Goal: Task Accomplishment & Management: Use online tool/utility

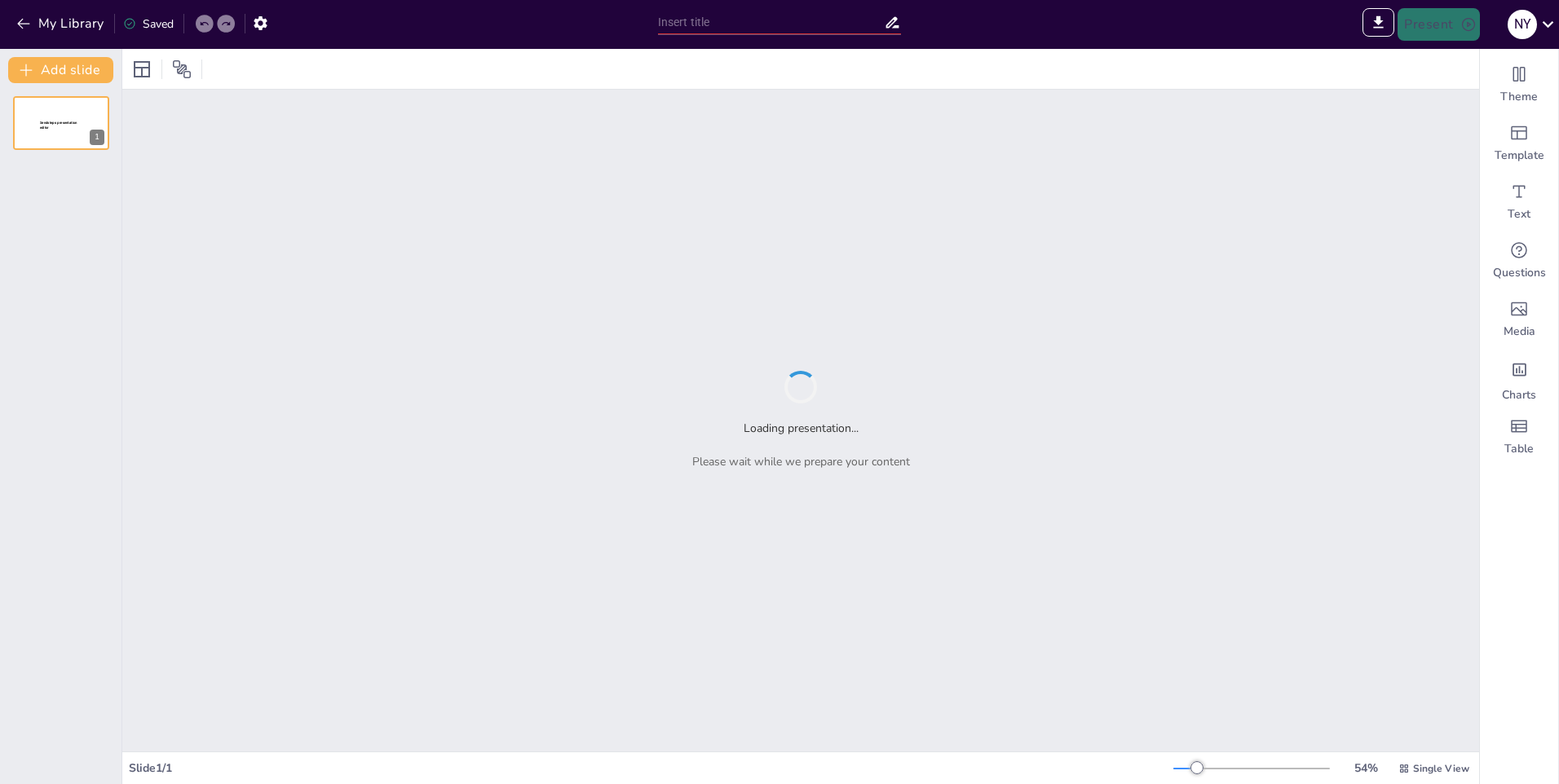
type input "Конструирование пространства для детского объединения "Увлекательная каллиграфи…"
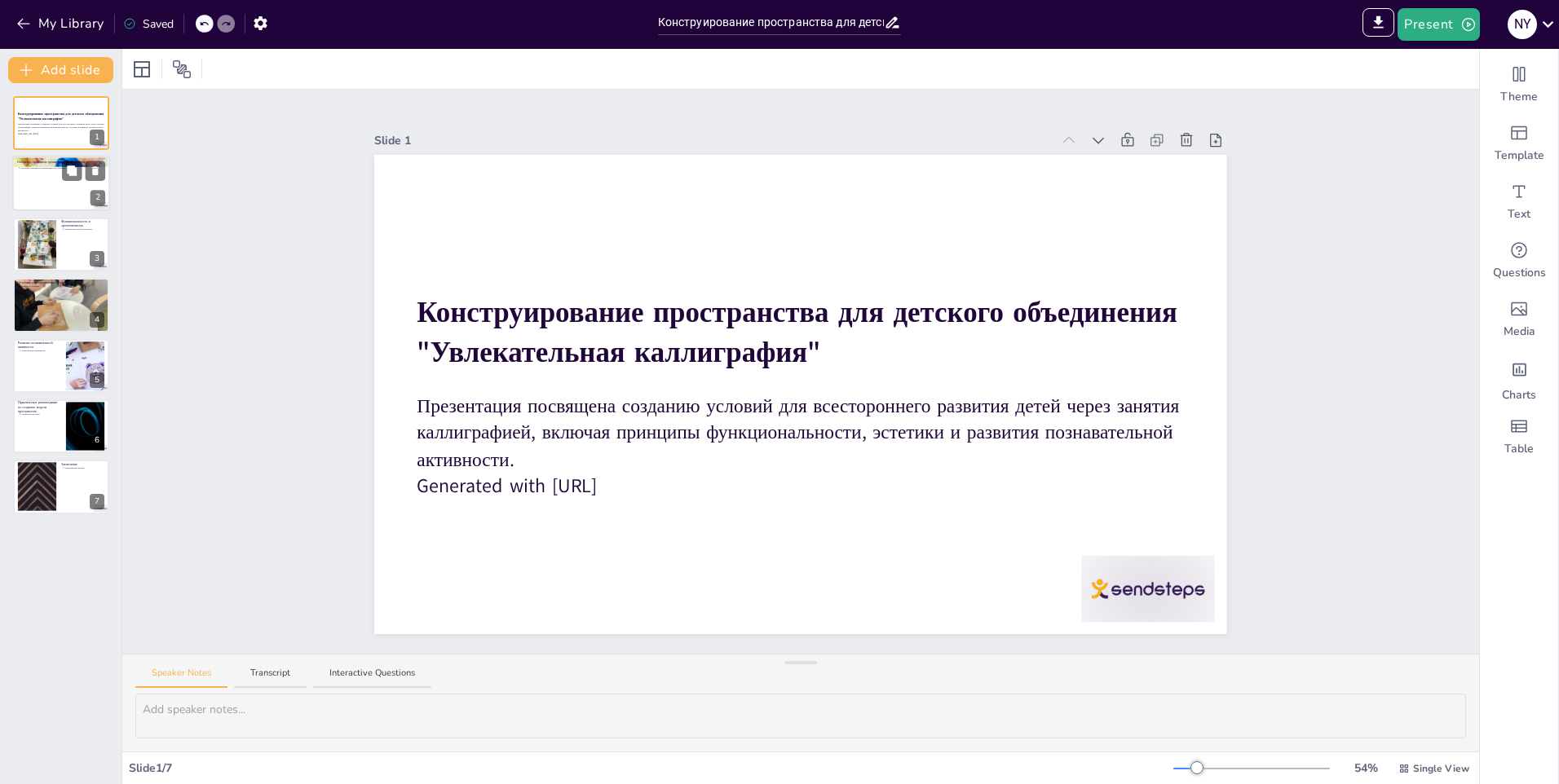
click at [44, 190] on div at bounding box center [62, 184] width 98 height 56
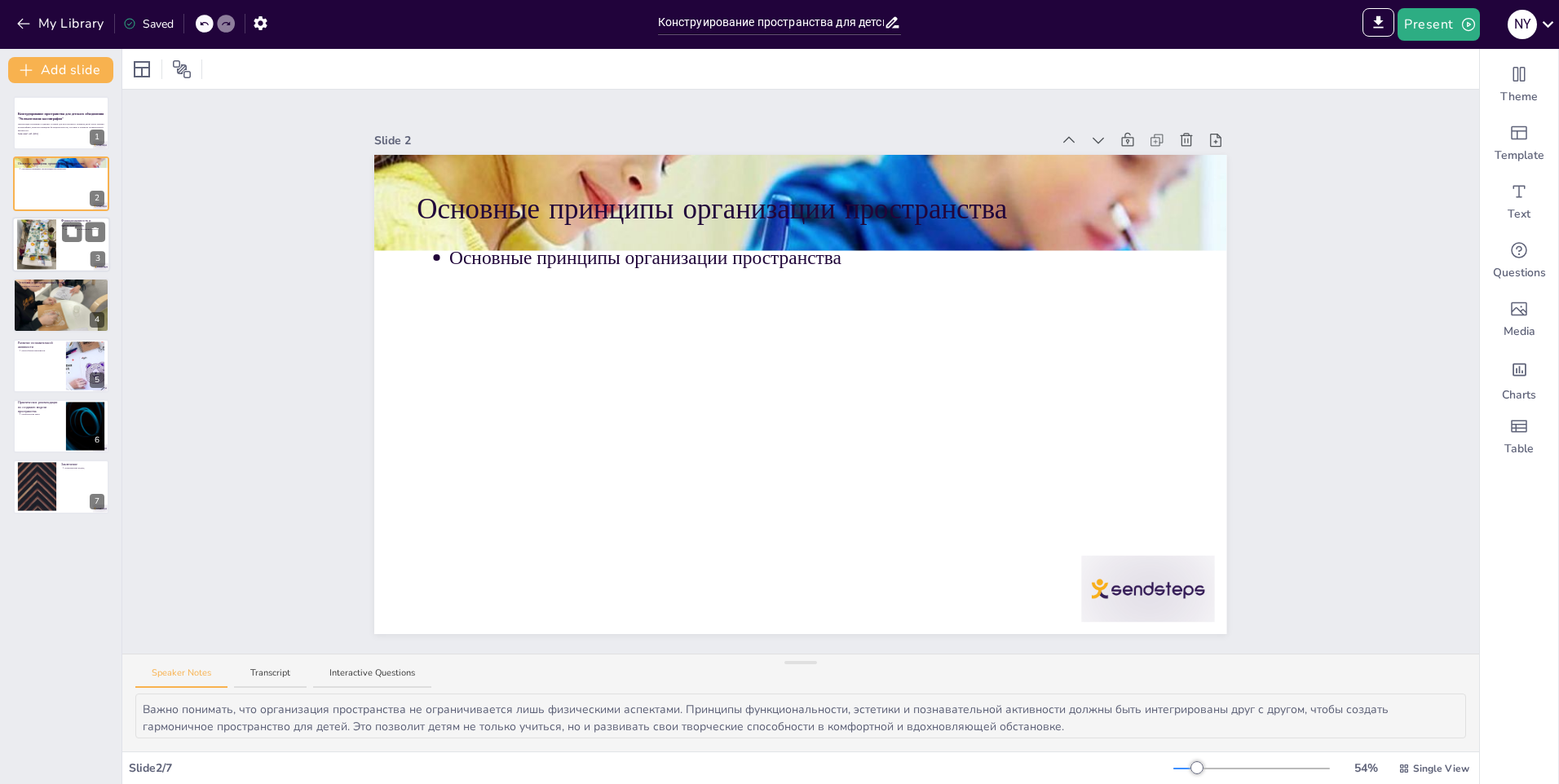
click at [44, 250] on div at bounding box center [37, 244] width 39 height 52
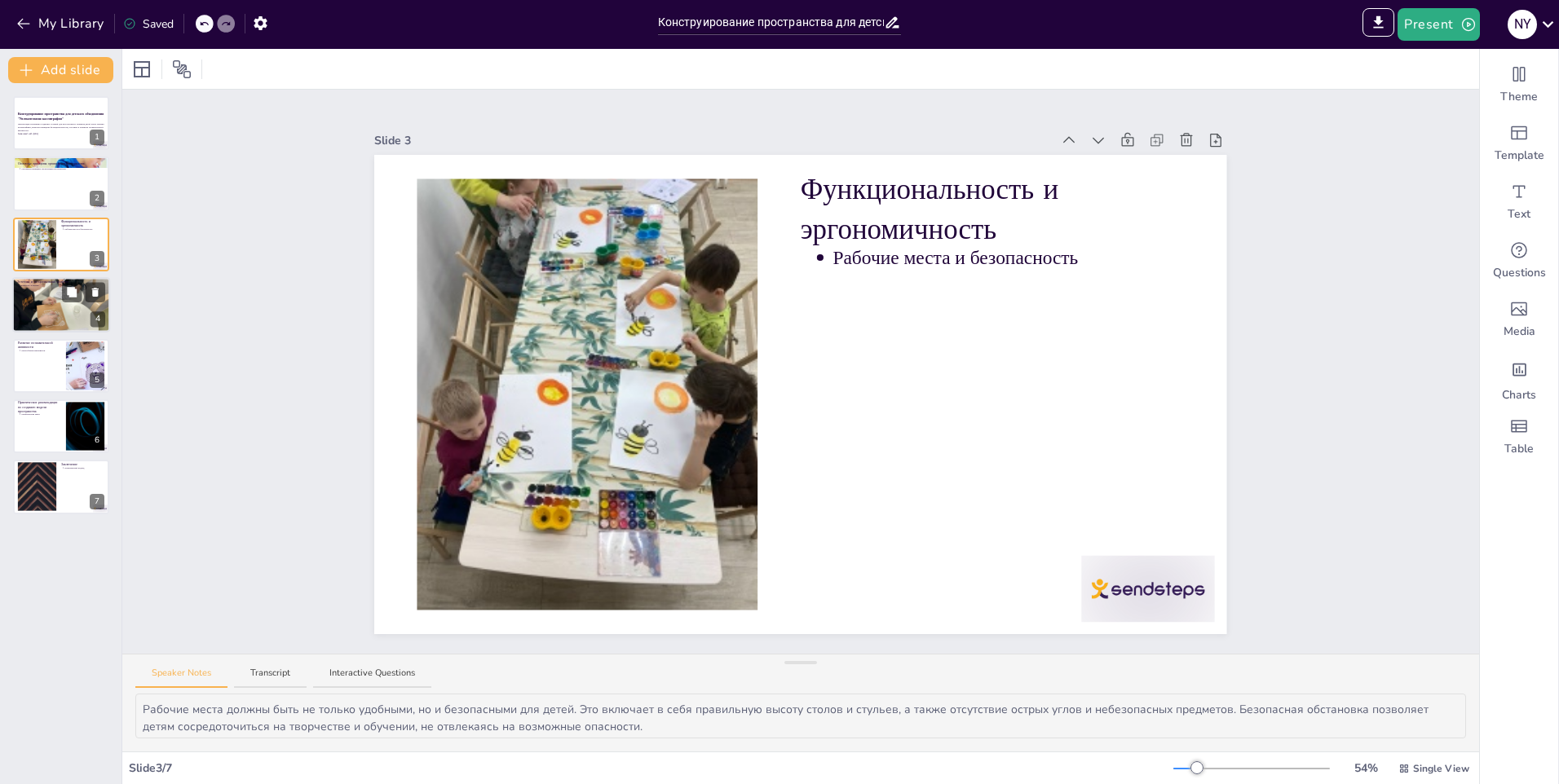
click at [41, 310] on div at bounding box center [62, 305] width 98 height 131
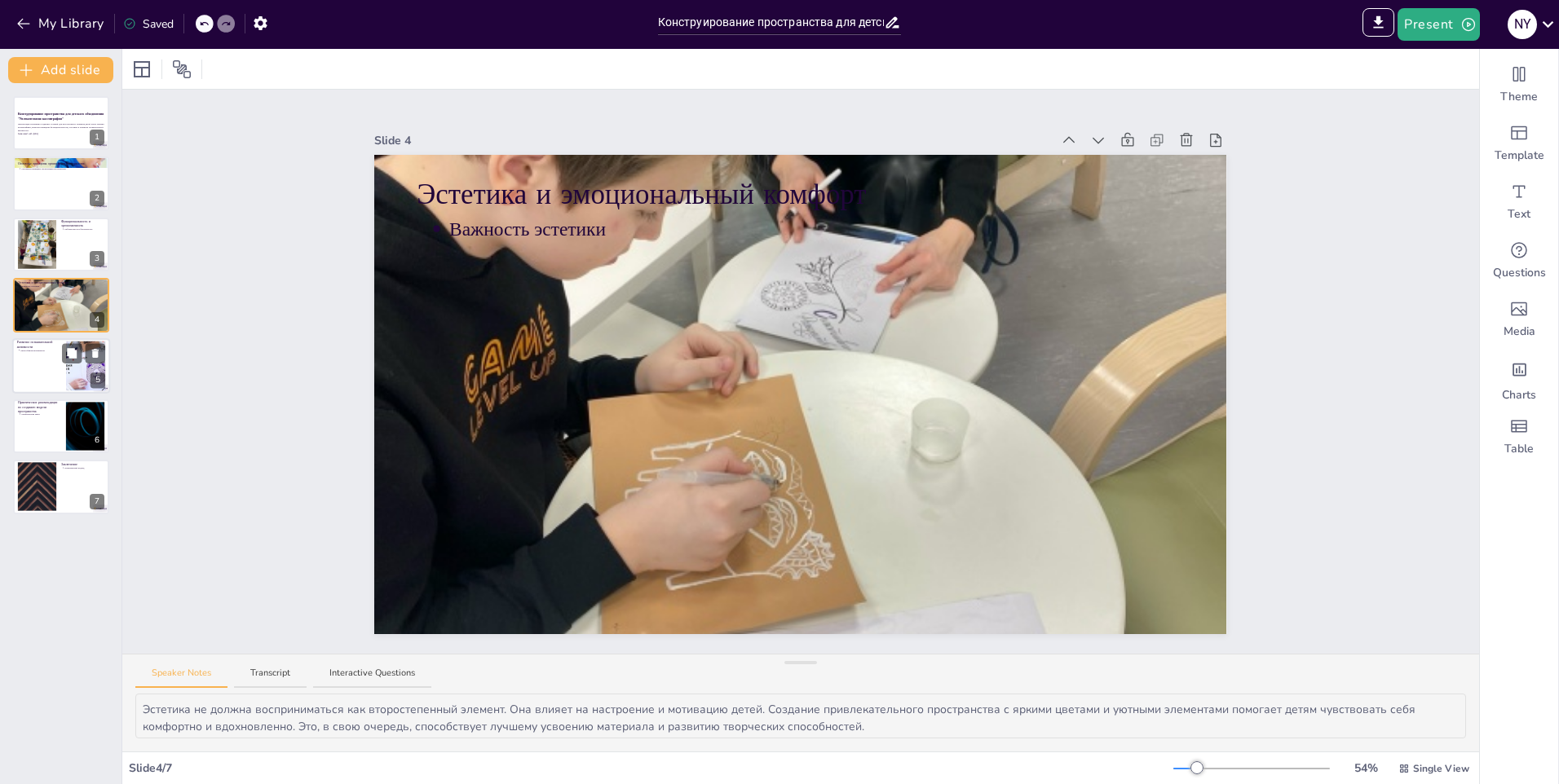
click at [51, 374] on div at bounding box center [62, 366] width 98 height 56
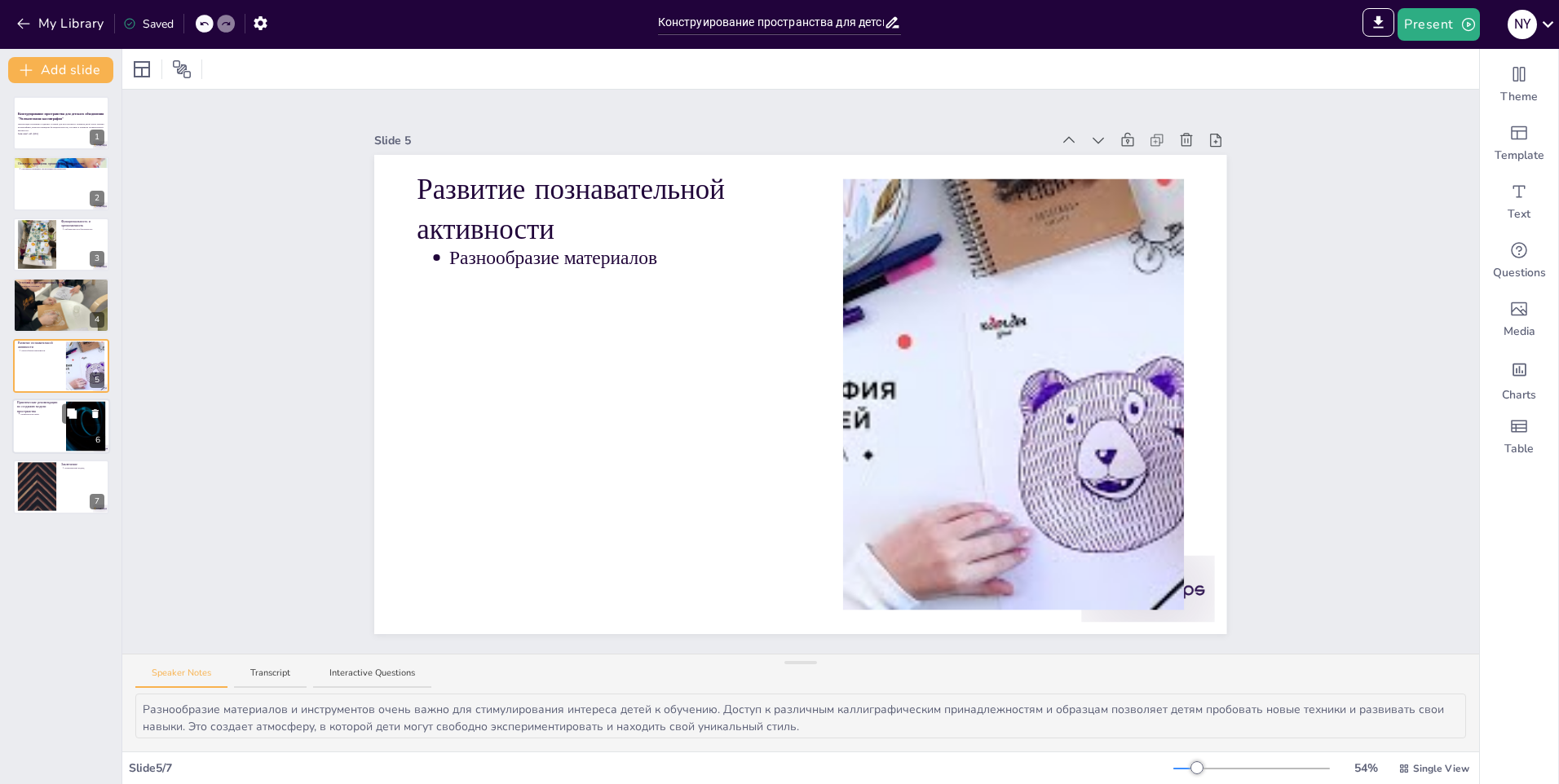
click at [31, 429] on div at bounding box center [62, 427] width 98 height 56
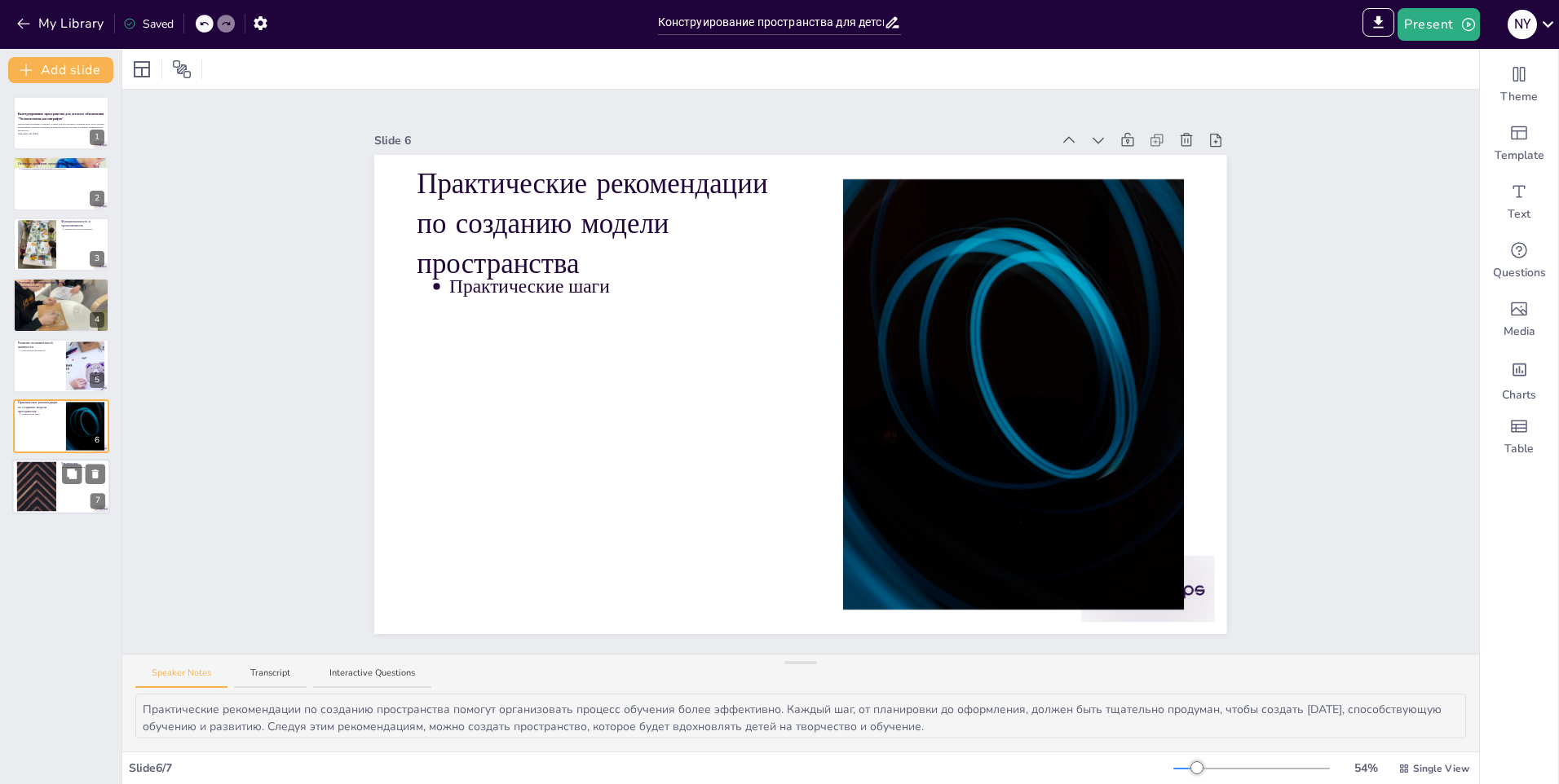
click at [26, 494] on div at bounding box center [37, 487] width 88 height 50
type textarea "Комплексный подход к созданию пространства является ключевым для успешного обуч…"
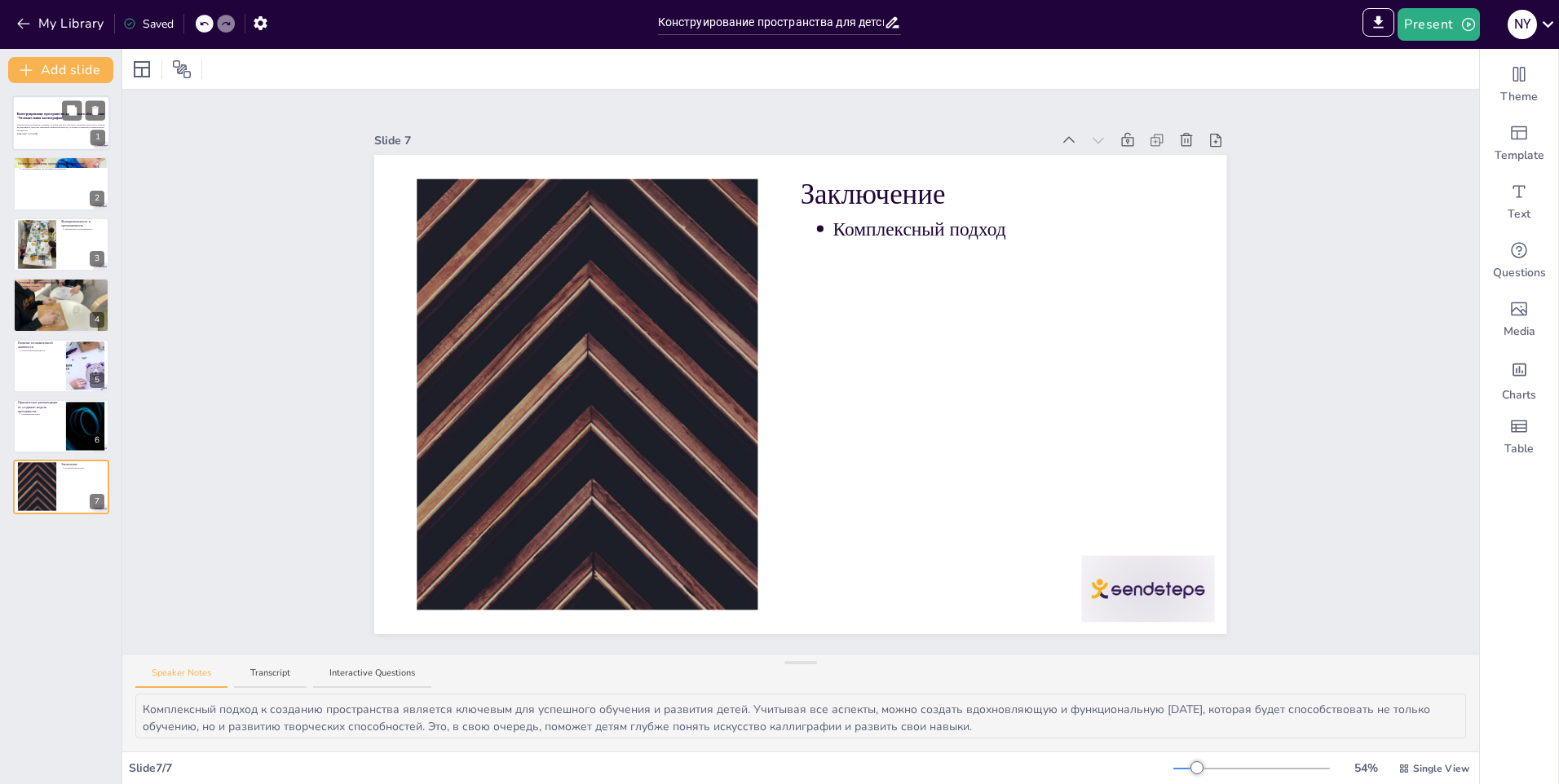
click at [38, 106] on div at bounding box center [62, 123] width 98 height 56
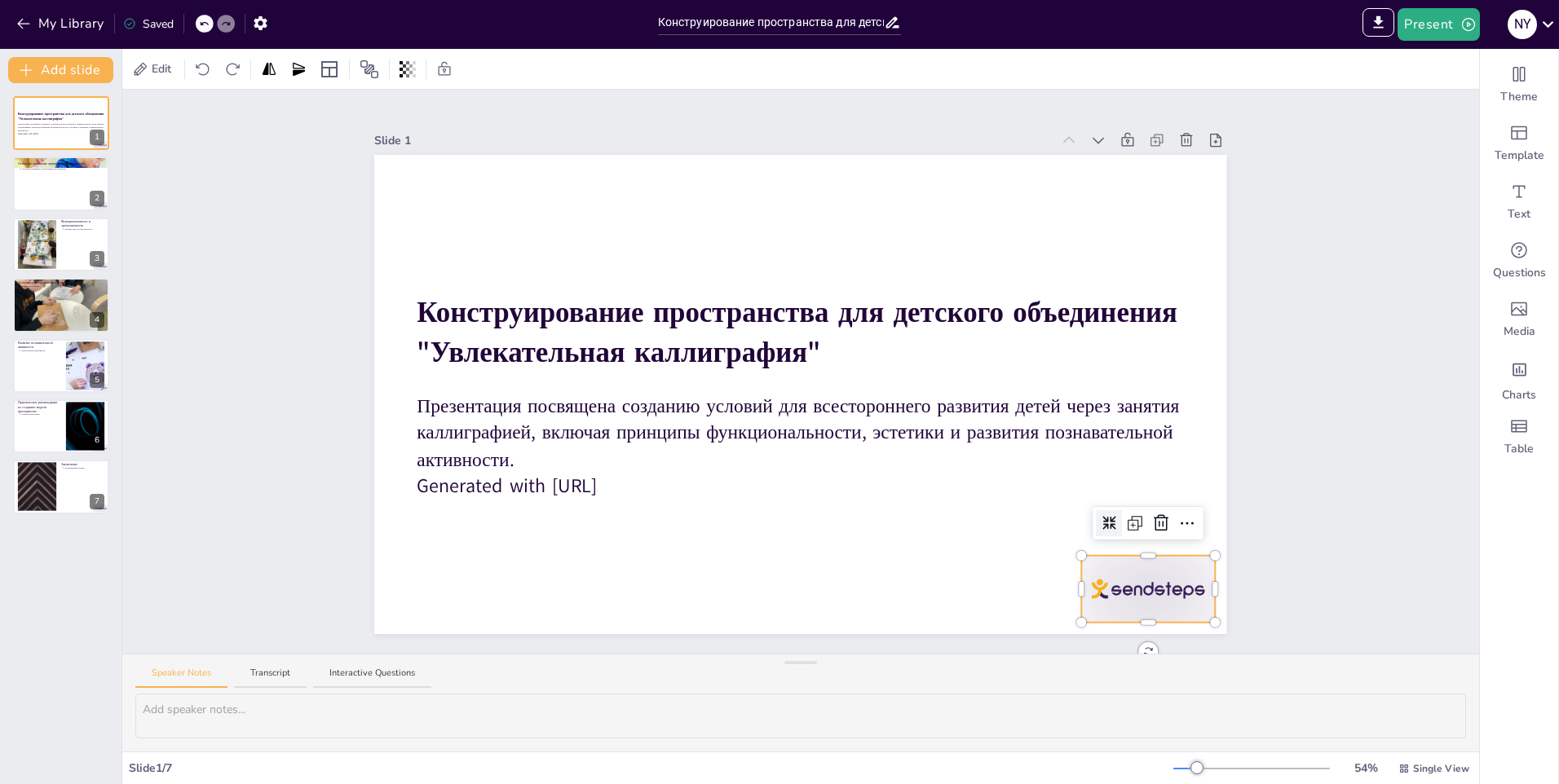
click at [1124, 605] on div at bounding box center [1149, 590] width 133 height 67
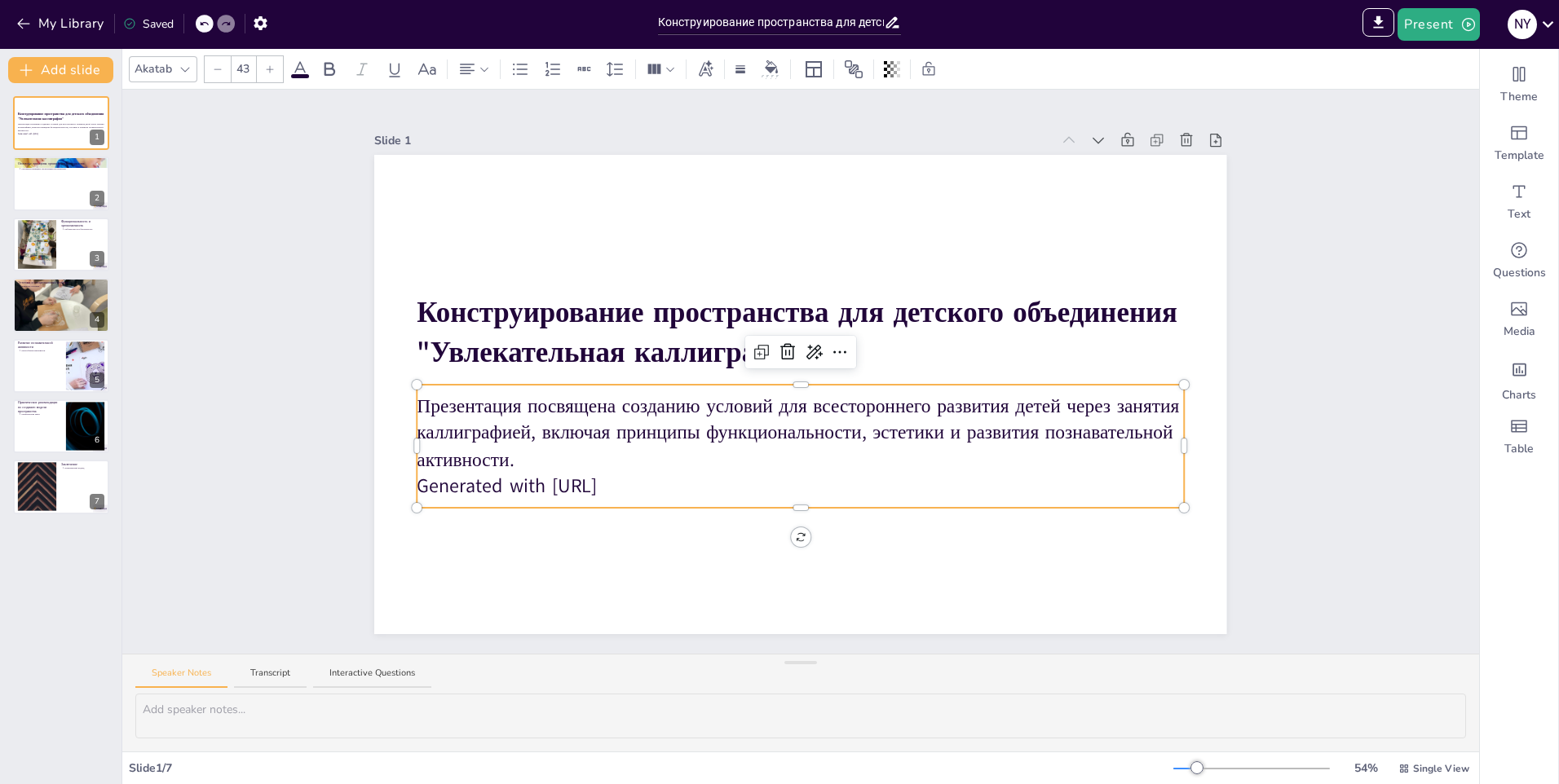
click at [660, 482] on p "Generated with [URL]" at bounding box center [801, 486] width 767 height 27
drag, startPoint x: 658, startPoint y: 482, endPoint x: 429, endPoint y: 490, distance: 229.1
click at [429, 490] on p "Generated with [URL]" at bounding box center [801, 486] width 767 height 27
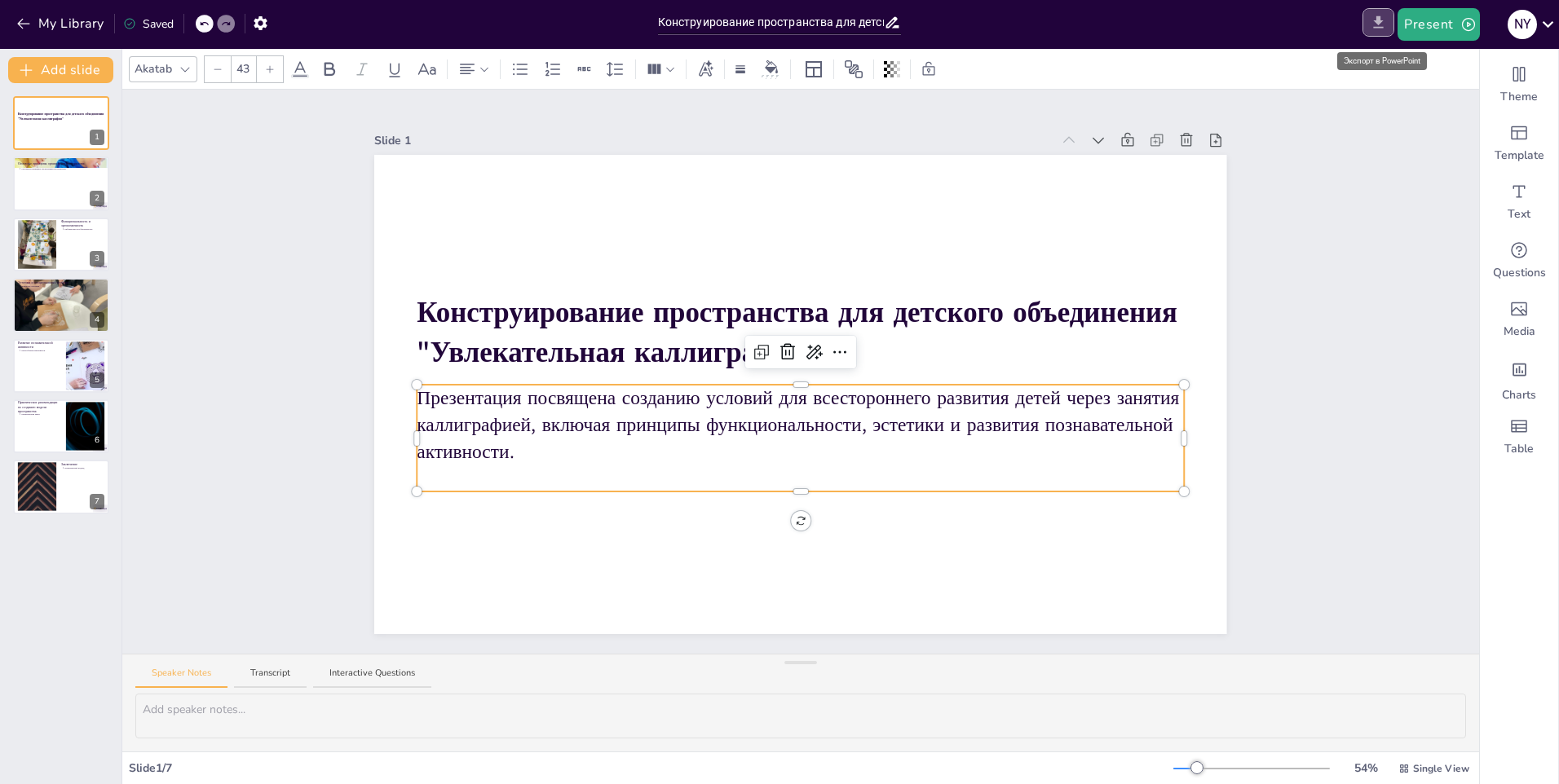
click at [1382, 20] on icon "Export to PowerPoint" at bounding box center [1378, 22] width 10 height 12
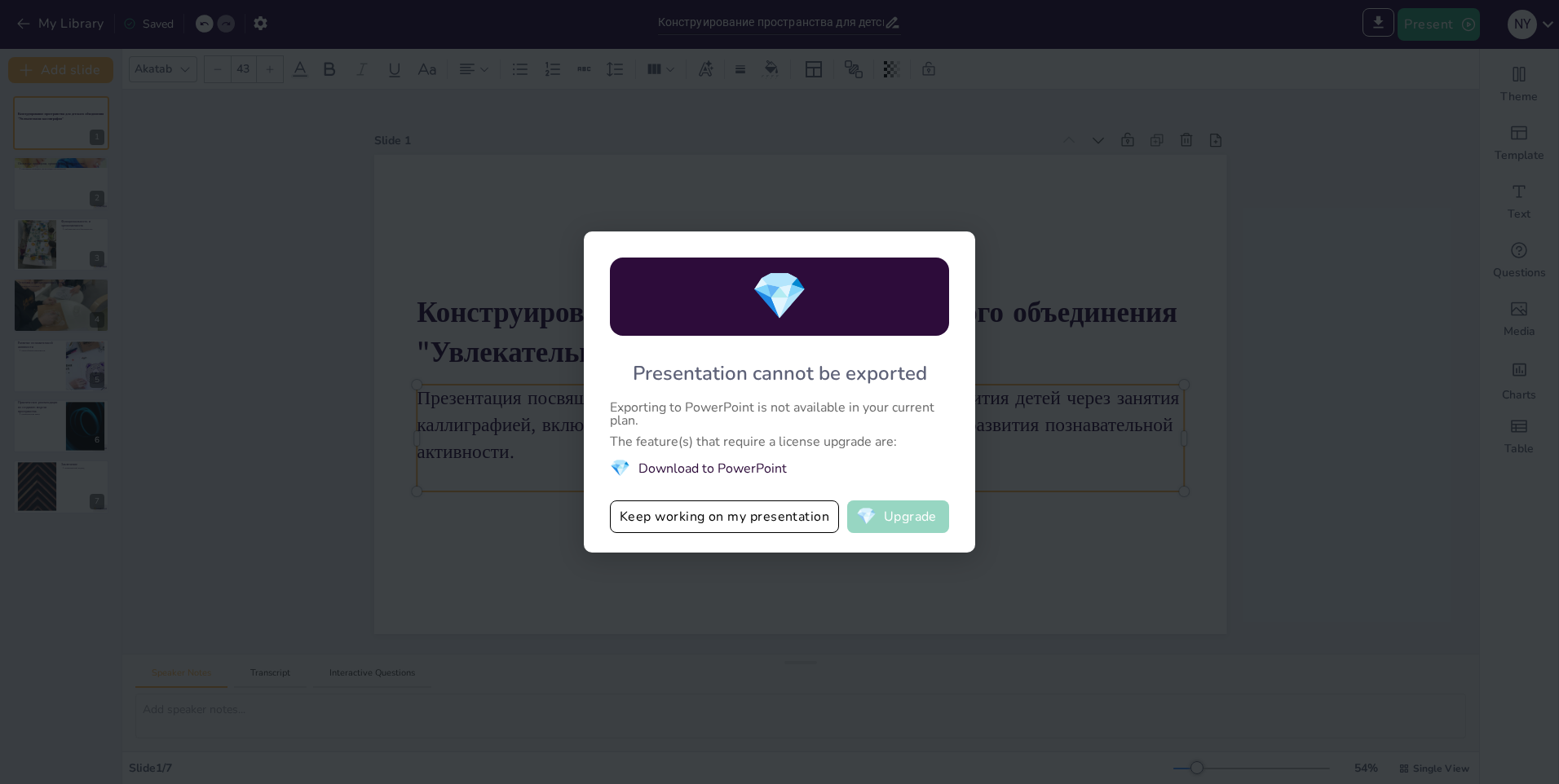
click at [900, 519] on button "💎 Upgrade" at bounding box center [898, 517] width 102 height 33
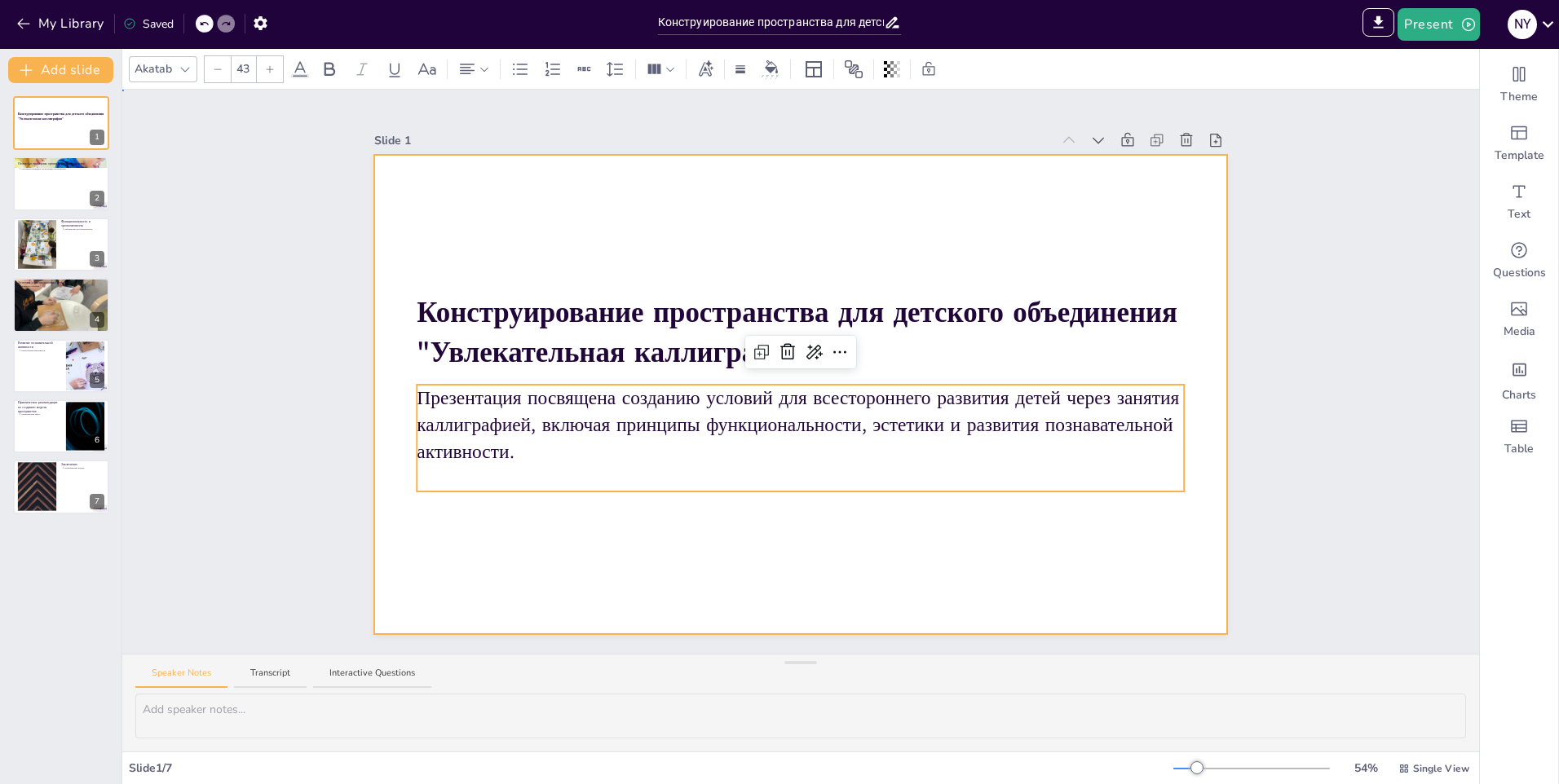
click at [1085, 610] on div at bounding box center [800, 394] width 852 height 479
